Goal: Information Seeking & Learning: Find specific page/section

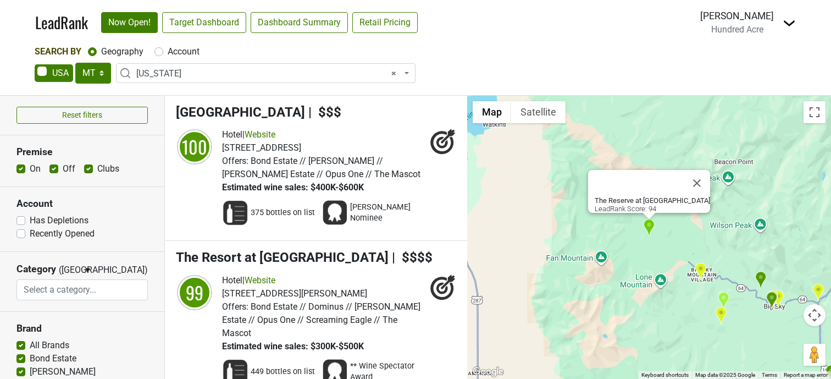
select select "MT"
select select "1130"
select select
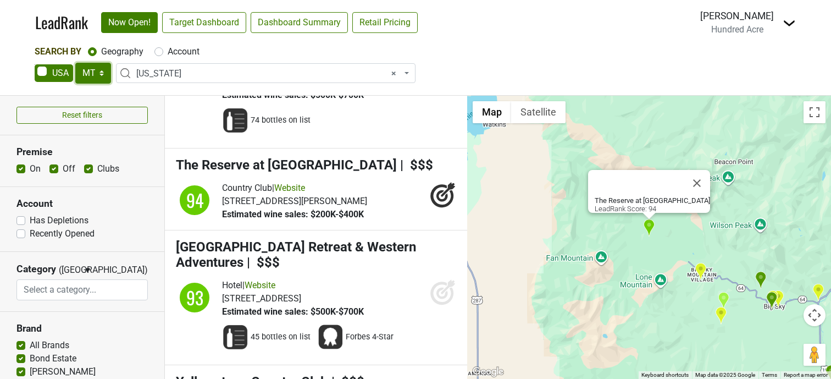
click at [101, 73] on select "AK AL AR AZ CA CO CT DC DE FL [GEOGRAPHIC_DATA] HI IA ID IL IN KS [GEOGRAPHIC_D…" at bounding box center [93, 73] width 36 height 21
select select "ID"
click at [75, 63] on select "AK AL AR AZ CA CO CT DC DE FL [GEOGRAPHIC_DATA] HI IA ID IL IN KS [GEOGRAPHIC_D…" at bounding box center [93, 73] width 36 height 21
select select
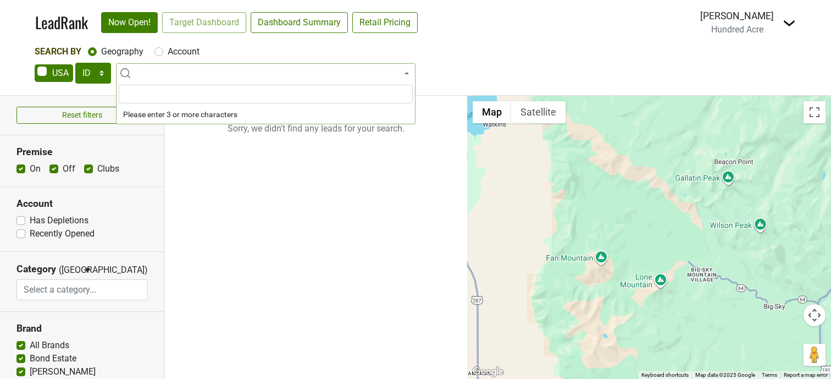
click at [262, 98] on input "search" at bounding box center [266, 94] width 294 height 19
type input "I"
type input "Idahoe"
click at [571, 59] on div "Search By Geography Account AK AL AR AZ CA CO CT DC DE FL GA HI IA ID IL IN KS …" at bounding box center [416, 65] width 762 height 41
click at [623, 54] on div "Search By Geography Account" at bounding box center [416, 51] width 762 height 13
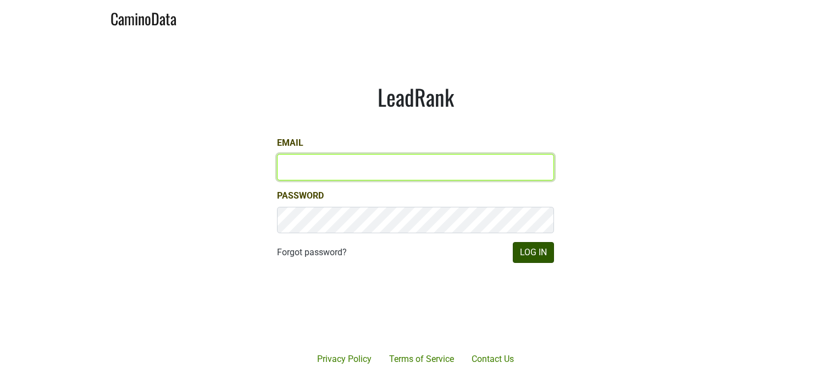
type input "[EMAIL_ADDRESS][DOMAIN_NAME]"
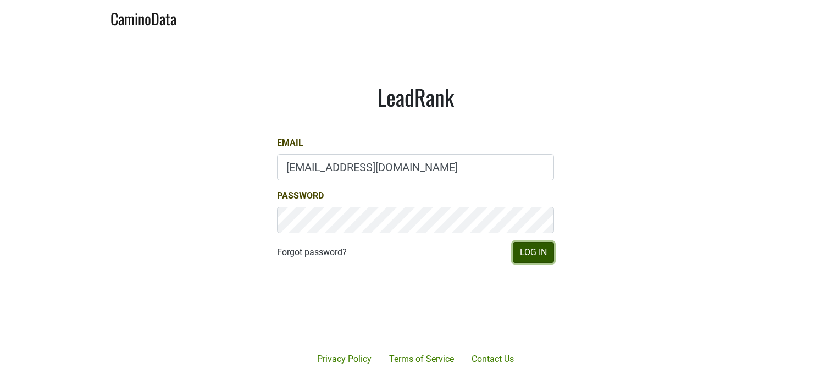
click at [526, 256] on button "Log In" at bounding box center [533, 252] width 41 height 21
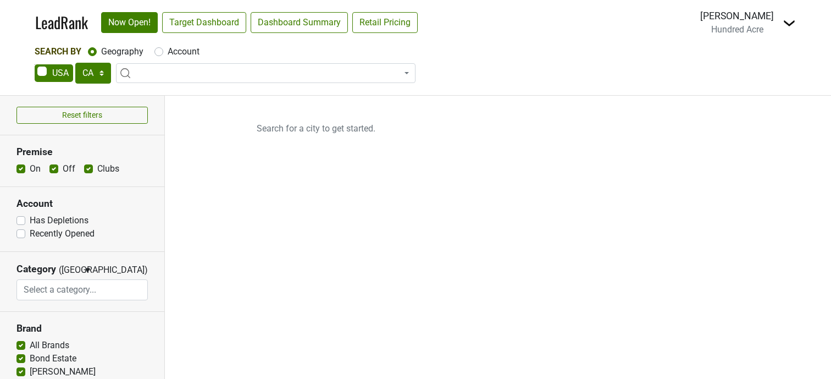
select select "CA"
select select
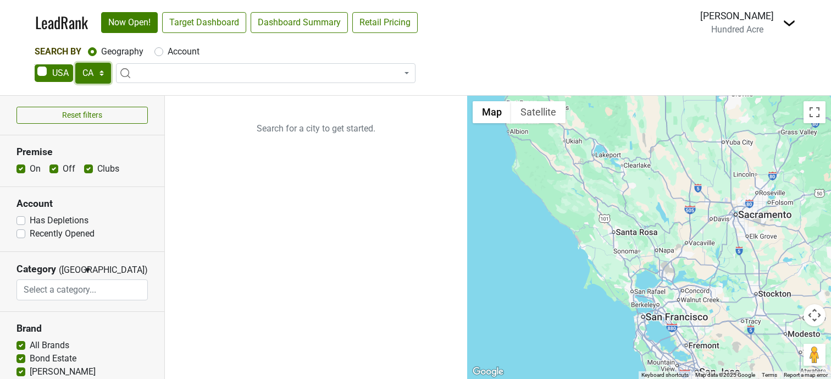
click at [108, 77] on select "AK AL AR AZ CA CO CT DC DE FL [GEOGRAPHIC_DATA] HI IA ID IL IN KS [GEOGRAPHIC_D…" at bounding box center [93, 73] width 36 height 21
select select "ID"
click at [75, 63] on select "AK AL AR AZ CA CO CT DC DE FL [GEOGRAPHIC_DATA] HI IA ID IL IN KS [GEOGRAPHIC_D…" at bounding box center [93, 73] width 36 height 21
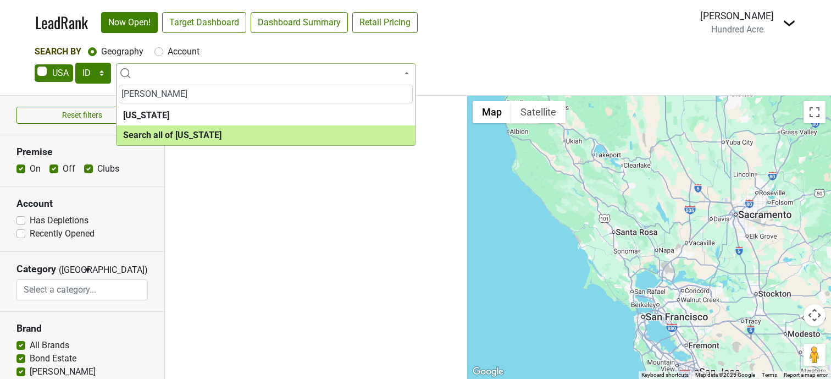
type input "[PERSON_NAME]"
select select "ALL_ID"
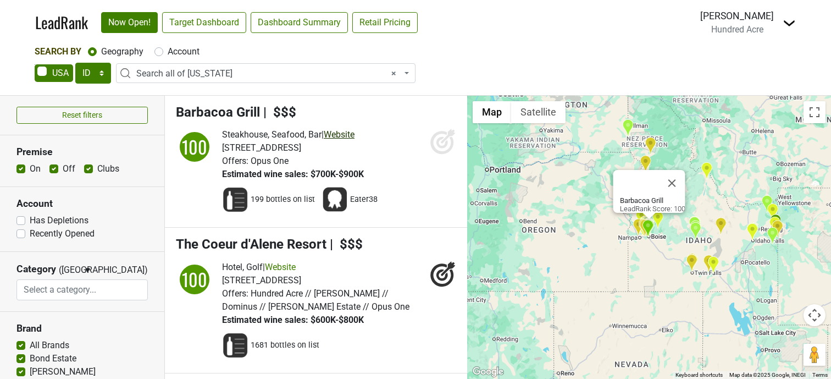
click at [351, 136] on link "Website" at bounding box center [339, 134] width 31 height 10
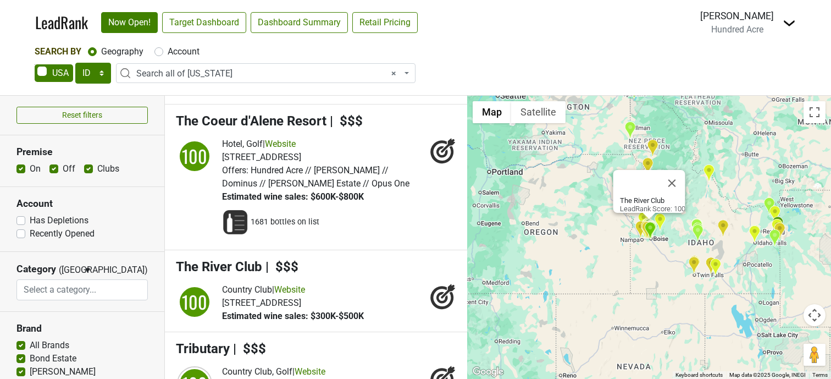
scroll to position [141, 0]
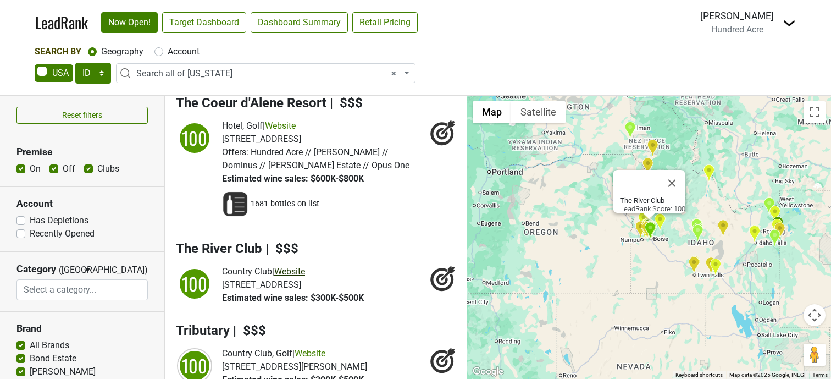
click at [305, 272] on link "Website" at bounding box center [289, 271] width 31 height 10
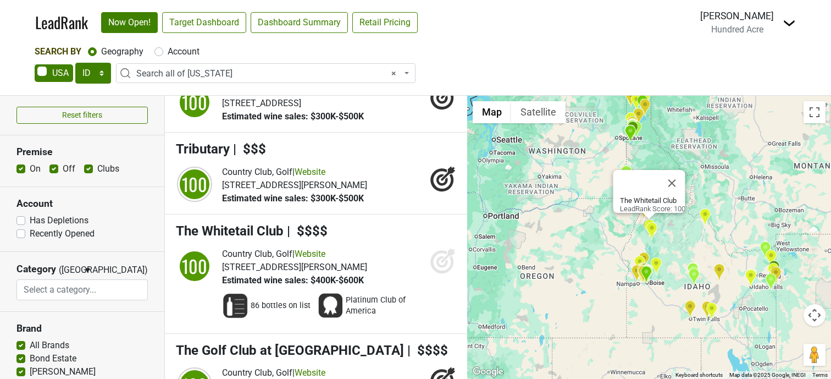
scroll to position [328, 0]
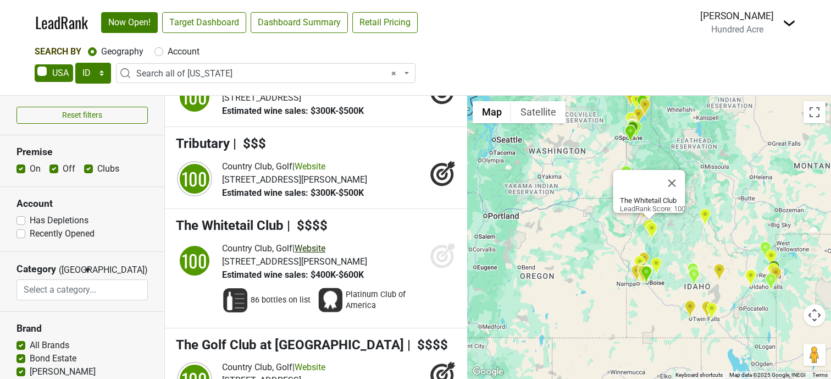
click at [325, 246] on link "Website" at bounding box center [310, 248] width 31 height 10
click at [439, 258] on icon at bounding box center [442, 256] width 12 height 12
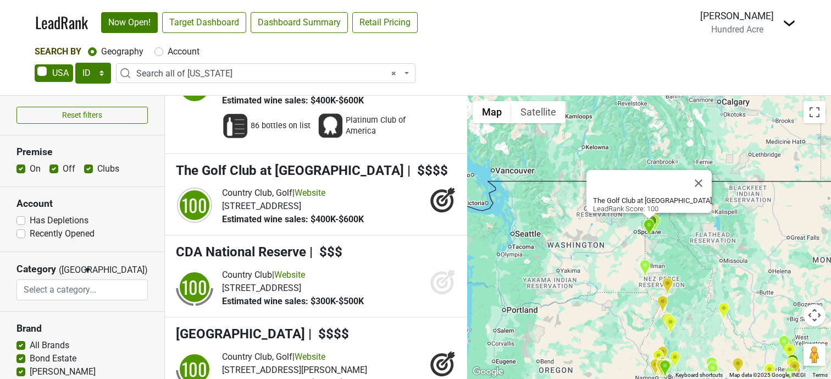
scroll to position [511, 0]
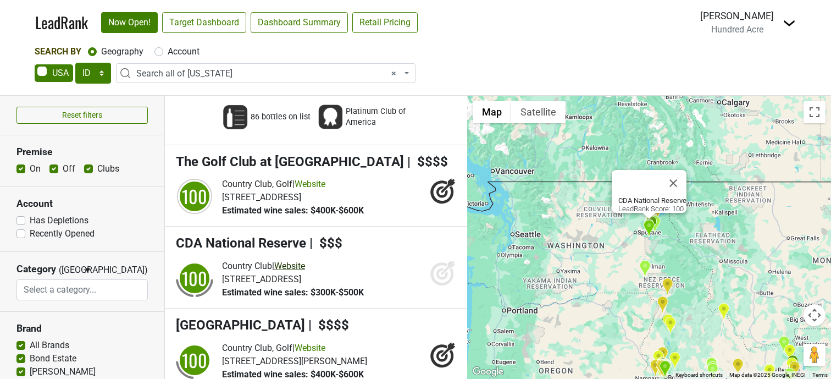
click at [302, 267] on link "Website" at bounding box center [289, 265] width 31 height 10
click at [438, 275] on icon at bounding box center [442, 274] width 12 height 12
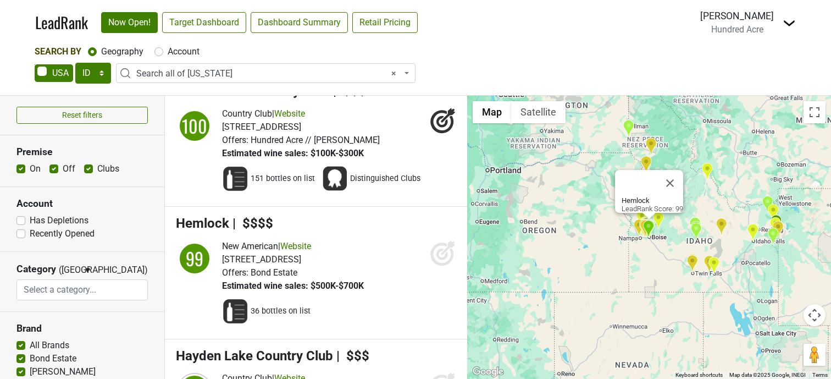
scroll to position [874, 0]
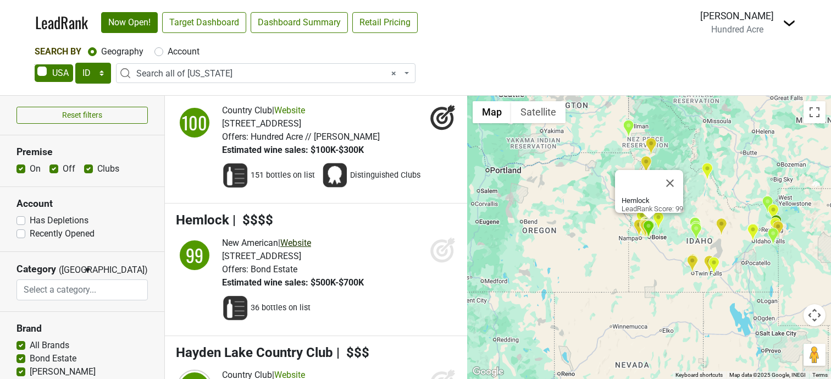
click at [304, 237] on link "Website" at bounding box center [295, 242] width 31 height 10
click at [445, 250] on icon at bounding box center [443, 249] width 26 height 26
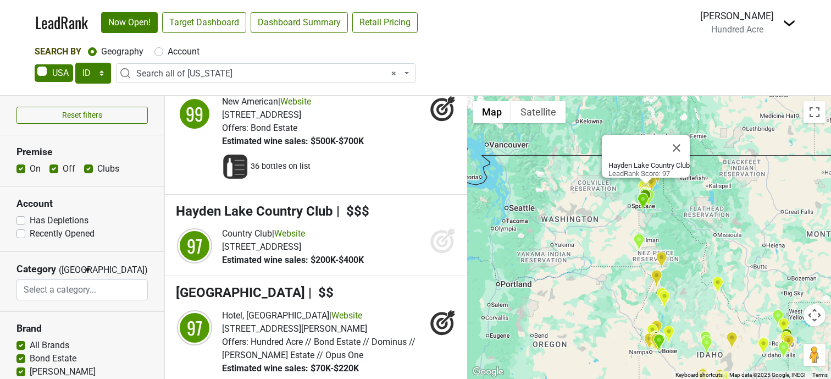
scroll to position [1016, 0]
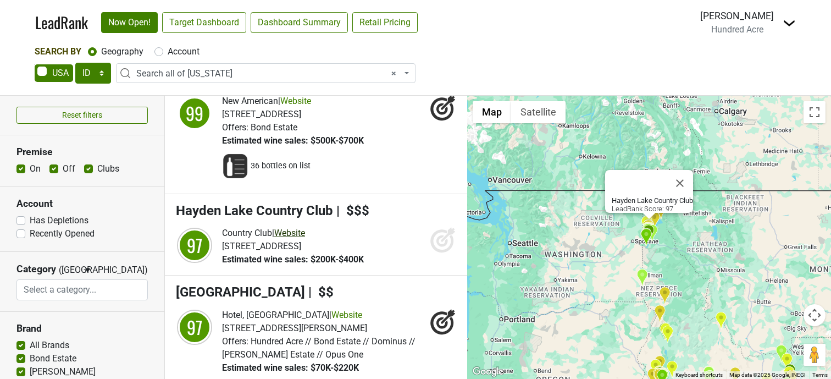
click at [305, 233] on link "Website" at bounding box center [289, 232] width 31 height 10
click at [443, 241] on icon at bounding box center [443, 239] width 26 height 26
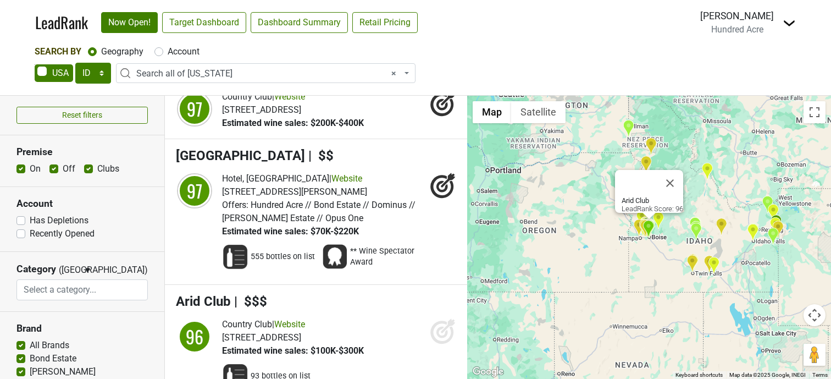
scroll to position [1164, 0]
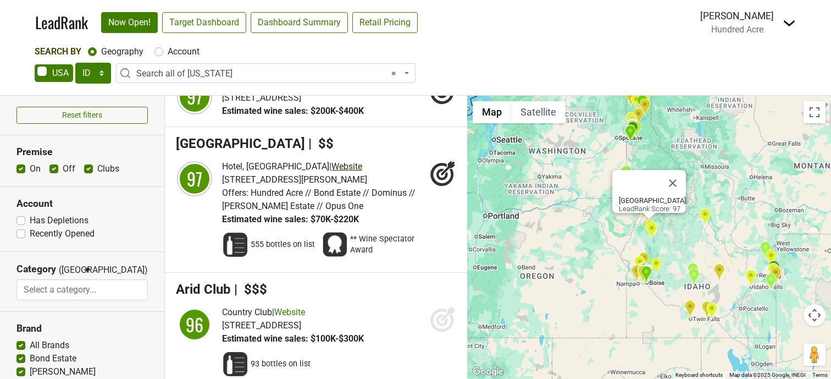
click at [333, 165] on link "Website" at bounding box center [346, 166] width 31 height 10
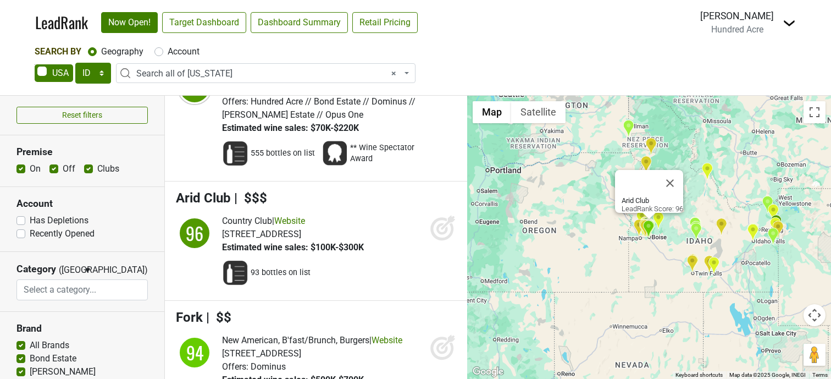
scroll to position [1257, 0]
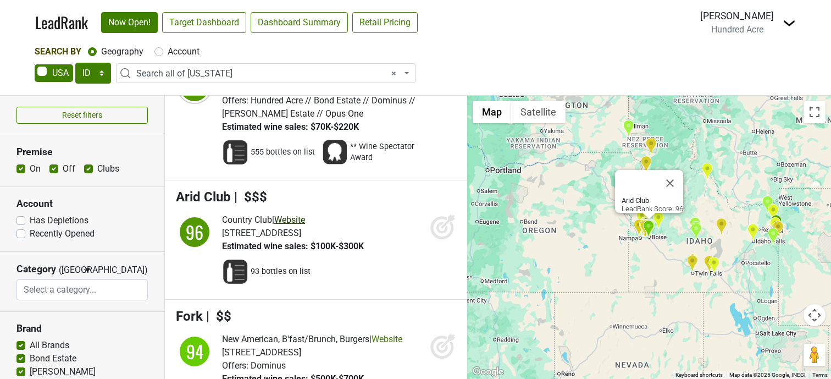
click at [305, 220] on link "Website" at bounding box center [289, 219] width 31 height 10
click at [452, 228] on icon at bounding box center [441, 227] width 23 height 23
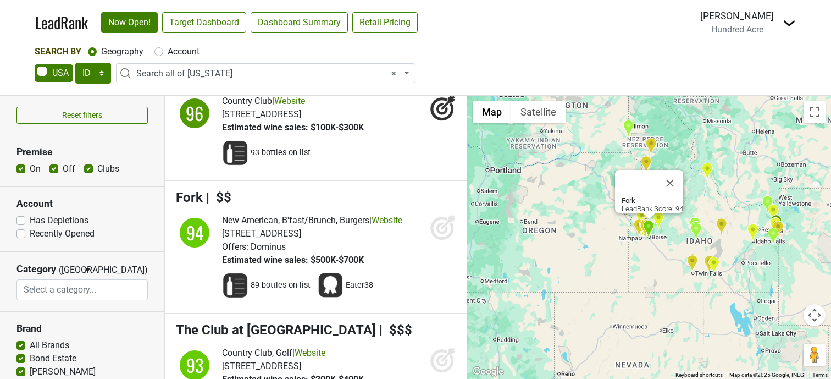
scroll to position [1391, 0]
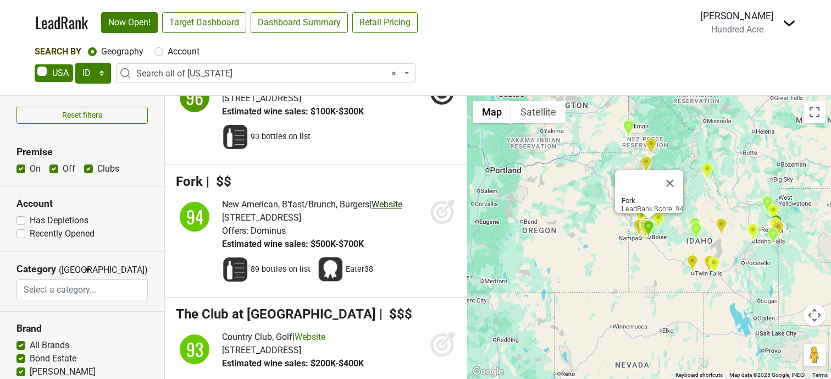
click at [397, 206] on link "Website" at bounding box center [386, 204] width 31 height 10
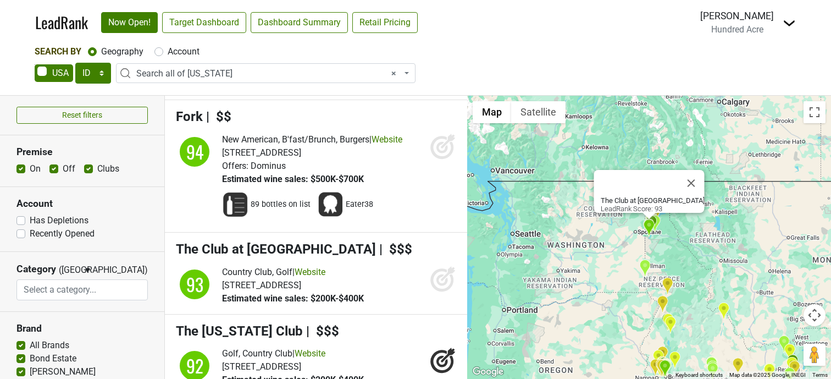
scroll to position [1479, 0]
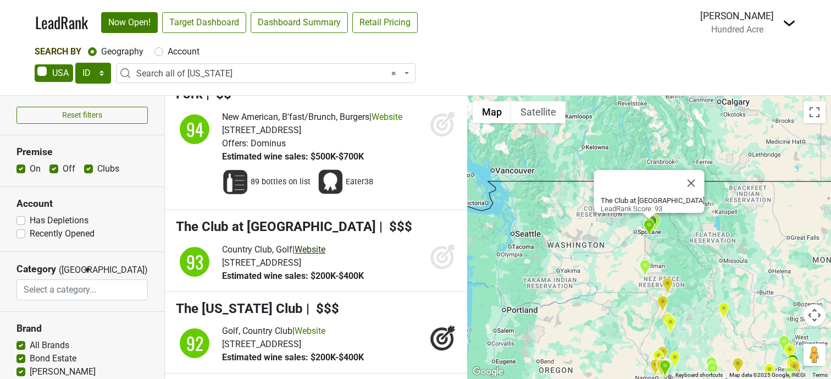
click at [317, 248] on link "Website" at bounding box center [310, 249] width 31 height 10
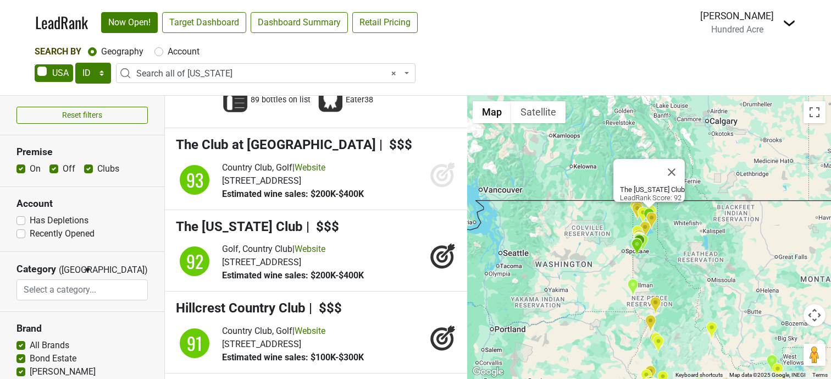
scroll to position [1564, 0]
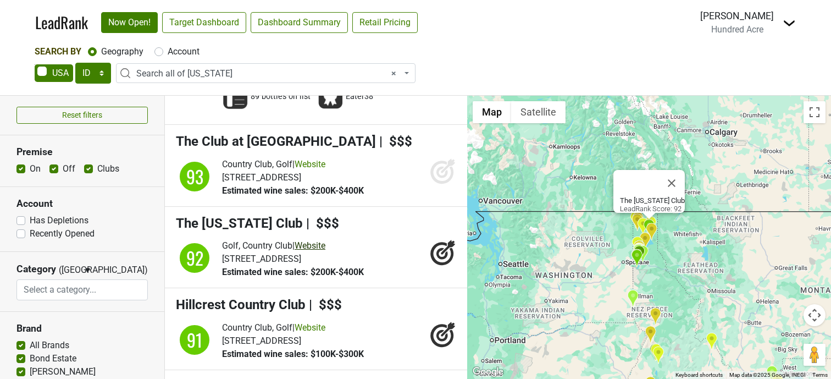
click at [320, 246] on link "Website" at bounding box center [310, 245] width 31 height 10
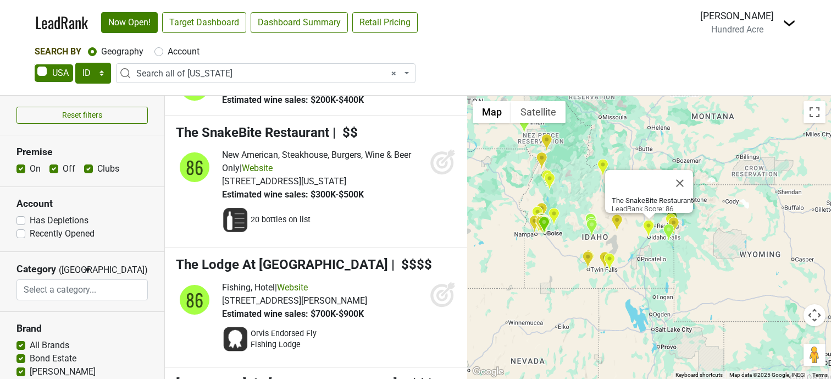
scroll to position [3155, 0]
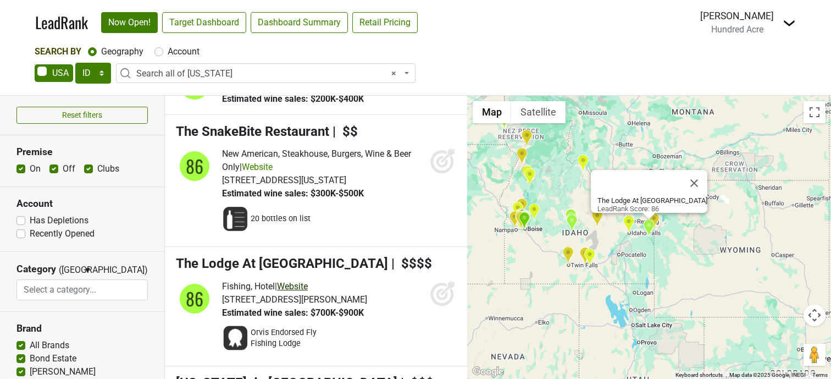
click at [306, 281] on link "Website" at bounding box center [292, 286] width 31 height 10
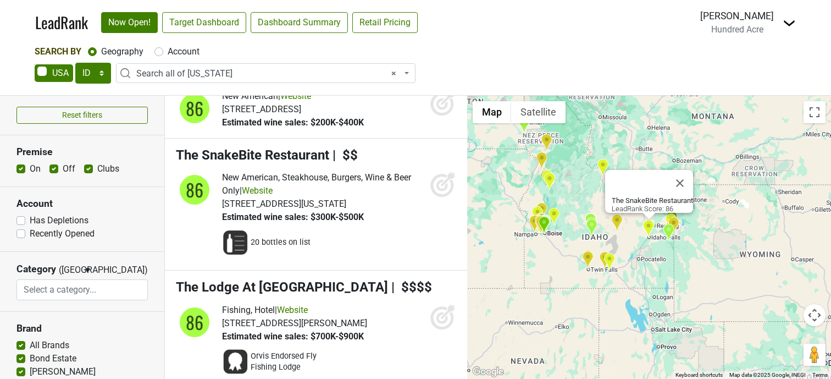
scroll to position [3144, 0]
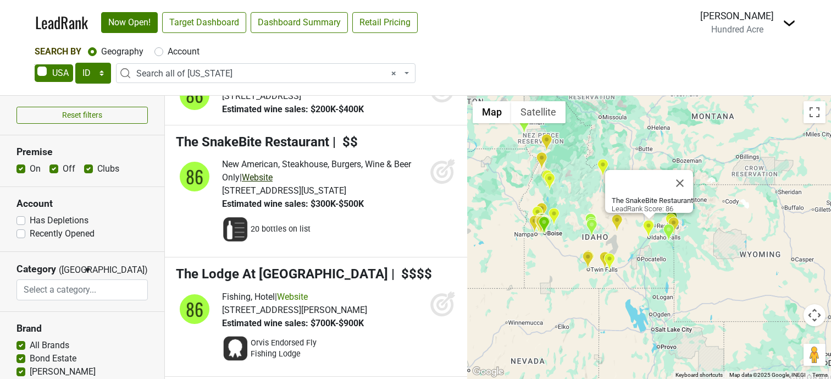
click at [273, 172] on link "Website" at bounding box center [257, 177] width 31 height 10
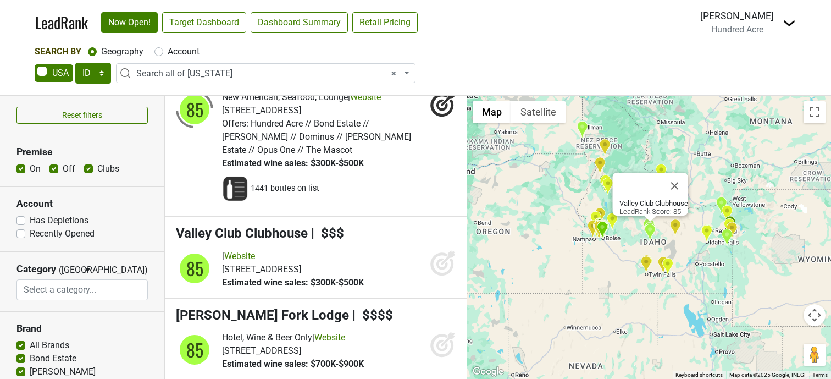
scroll to position [3569, 0]
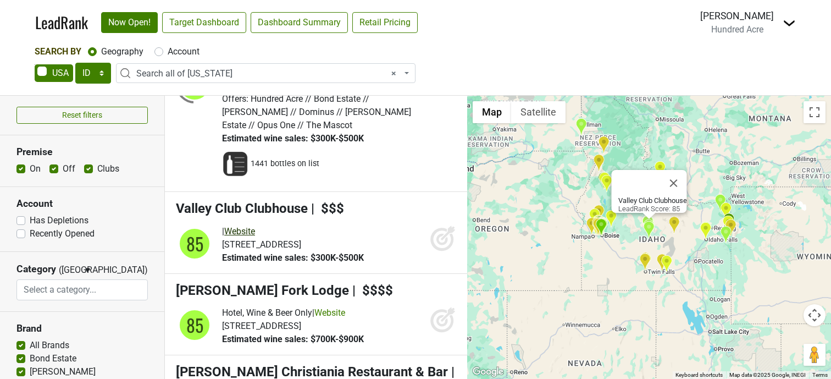
click at [255, 226] on link "Website" at bounding box center [239, 231] width 31 height 10
click at [441, 225] on icon at bounding box center [443, 238] width 26 height 26
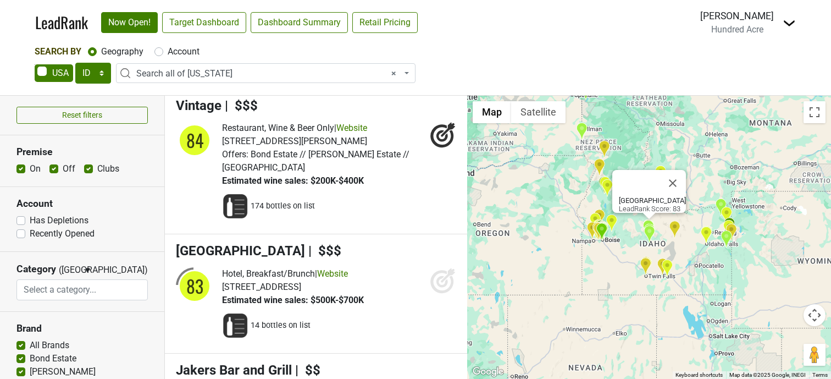
scroll to position [4692, 0]
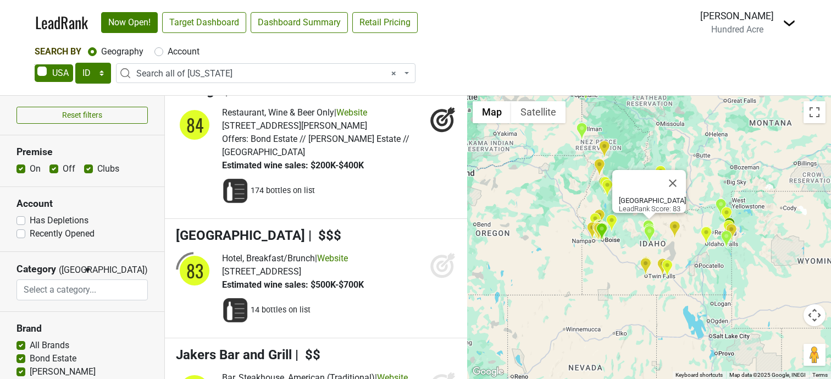
click at [436, 252] on icon at bounding box center [443, 265] width 26 height 26
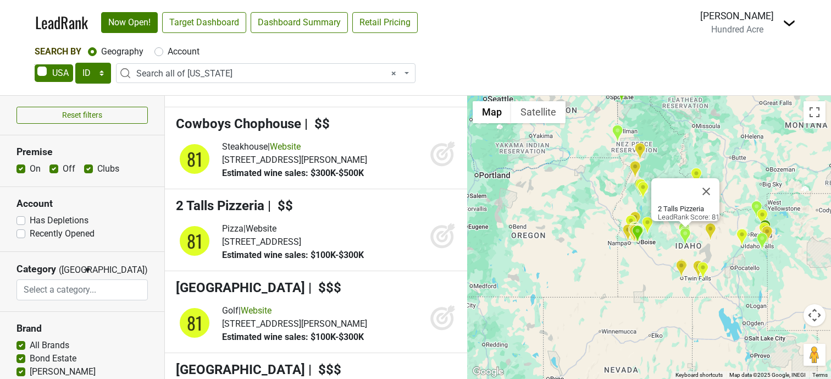
scroll to position [5861, 0]
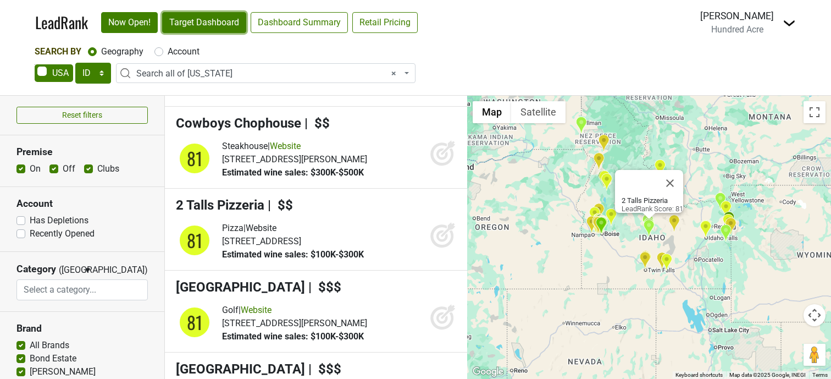
click at [215, 26] on link "Target Dashboard" at bounding box center [204, 22] width 84 height 21
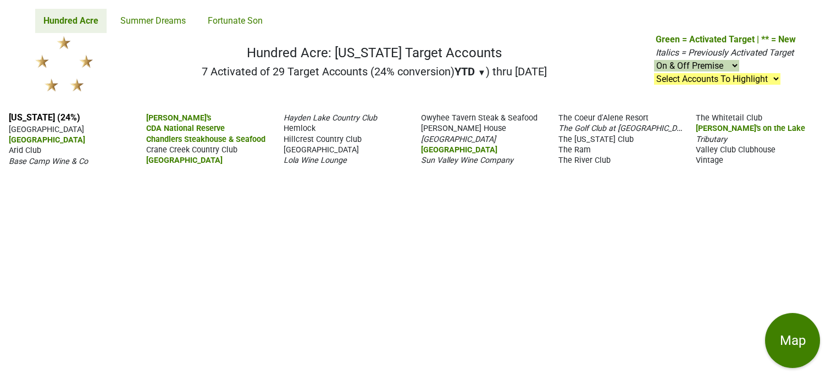
click at [519, 119] on span "Owyhee Tavern Steak & Seafood" at bounding box center [479, 117] width 116 height 9
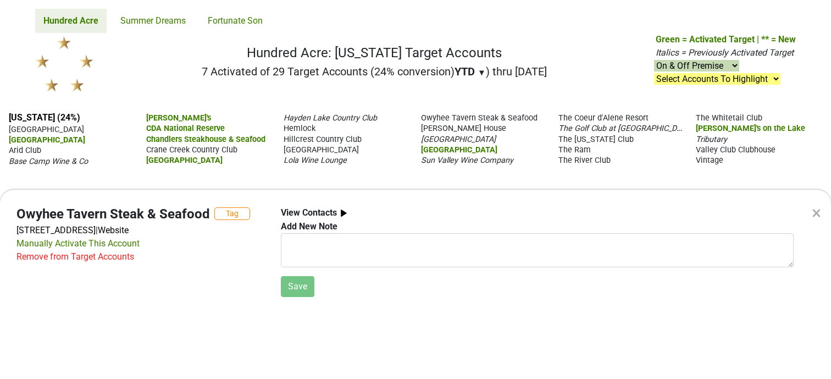
click at [818, 212] on div "×" at bounding box center [816, 212] width 9 height 26
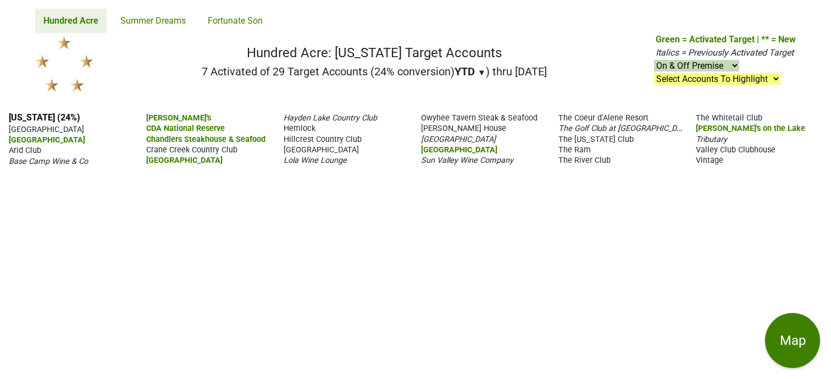
drag, startPoint x: 725, startPoint y: 159, endPoint x: 4, endPoint y: 127, distance: 721.6
click at [4, 127] on div "Idaho (24%) 13th Street Pub & Grill Albertsons Market Street Arid Club Base Cam…" at bounding box center [415, 240] width 831 height 275
copy section "13th Street Pub & Grill Albertsons Market Street Arid Club Base Camp Wine & Co …"
